Goal: Communication & Community: Answer question/provide support

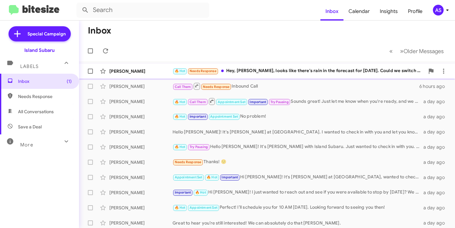
click at [145, 70] on div "[PERSON_NAME]" at bounding box center [140, 71] width 63 height 6
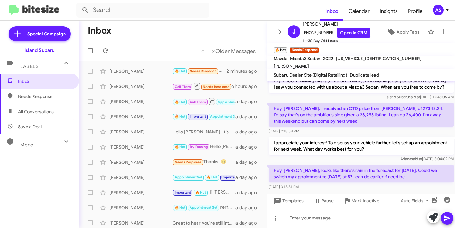
scroll to position [12, 0]
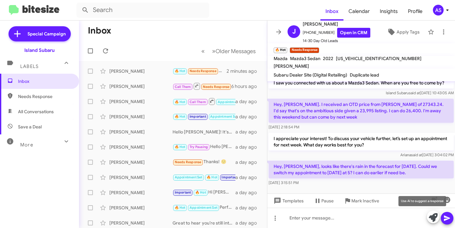
click at [431, 219] on icon at bounding box center [433, 217] width 9 height 9
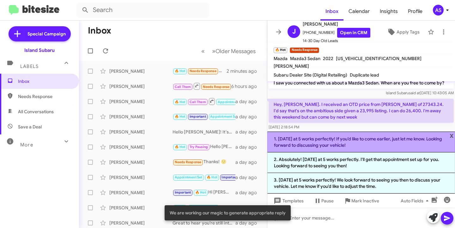
click at [333, 139] on li "1. [DATE] at 5 works perfectly! If you’d like to come earlier, just let me know…" at bounding box center [361, 142] width 188 height 21
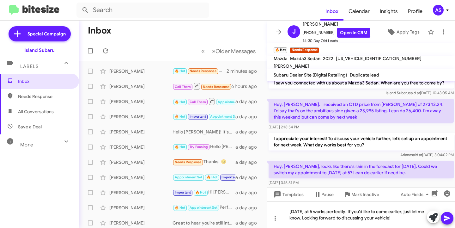
scroll to position [18, 0]
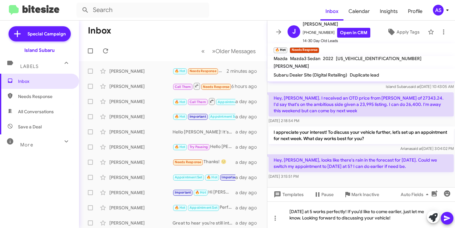
click at [446, 216] on icon at bounding box center [447, 218] width 6 height 5
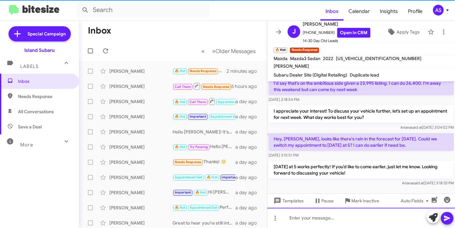
scroll to position [41, 0]
